Goal: Check status: Check status

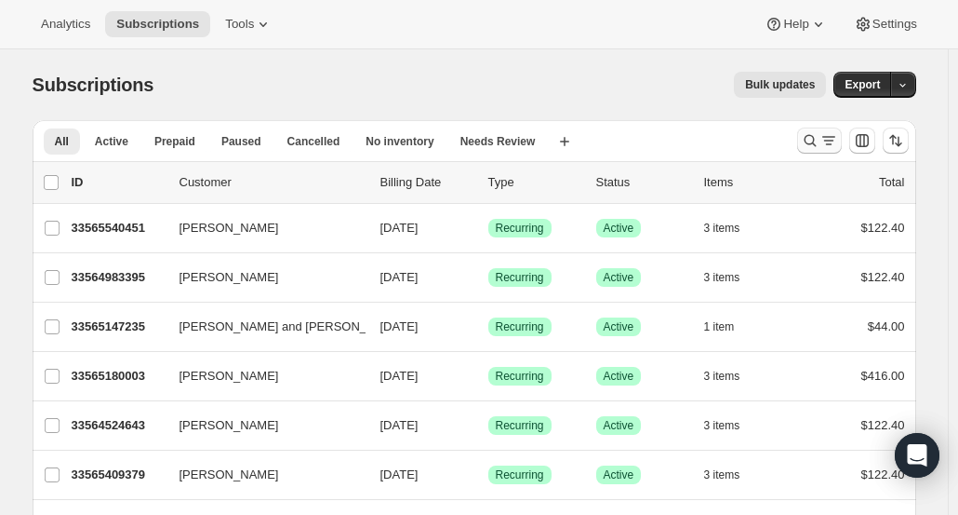
click at [813, 144] on icon "Search and filter results" at bounding box center [810, 140] width 19 height 19
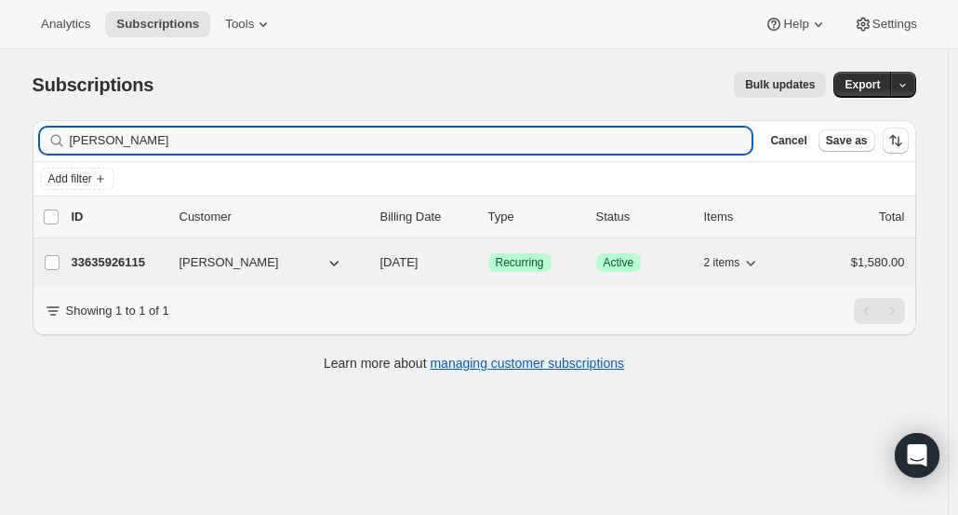
type input "[PERSON_NAME]"
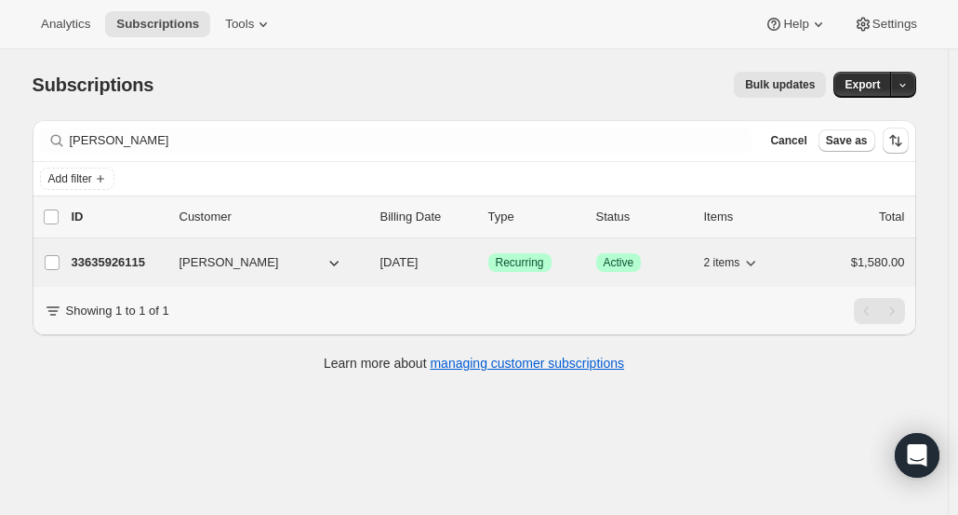
click at [199, 261] on span "[PERSON_NAME]" at bounding box center [230, 262] width 100 height 19
click at [234, 263] on span "[PERSON_NAME]" at bounding box center [230, 262] width 100 height 19
click at [341, 266] on icon "button" at bounding box center [334, 262] width 19 height 19
click at [337, 256] on icon "button" at bounding box center [334, 262] width 19 height 19
click at [218, 271] on div "33635926115 [PERSON_NAME] [DATE] Success Recurring Success Active 2 items $1,58…" at bounding box center [489, 262] width 834 height 26
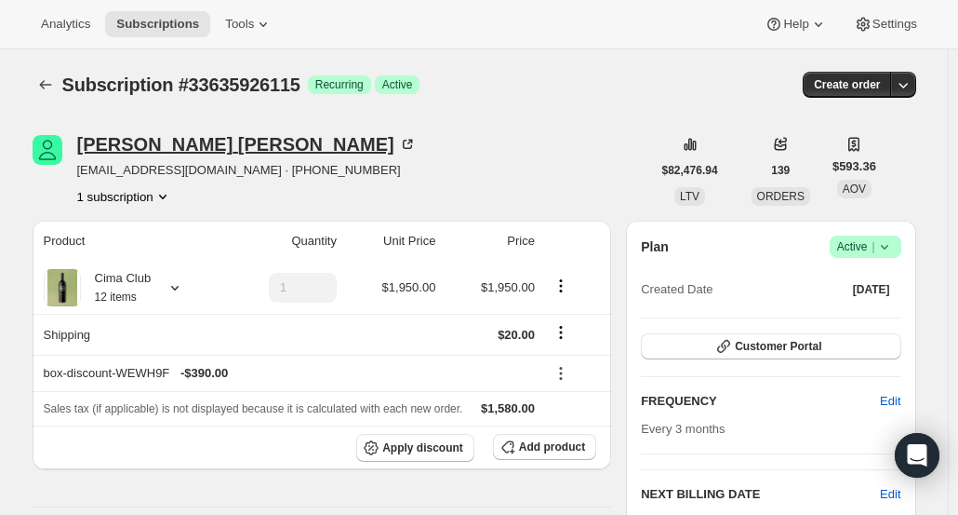
click at [155, 151] on div "[PERSON_NAME]" at bounding box center [247, 144] width 340 height 19
click at [126, 143] on div "[PERSON_NAME]" at bounding box center [247, 144] width 340 height 19
